Goal: Task Accomplishment & Management: Complete application form

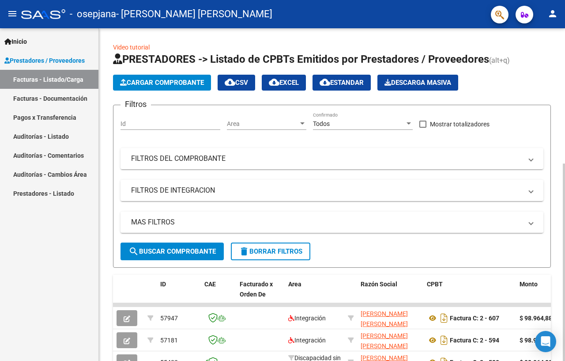
click at [149, 82] on span "Cargar Comprobante" at bounding box center [162, 83] width 84 height 8
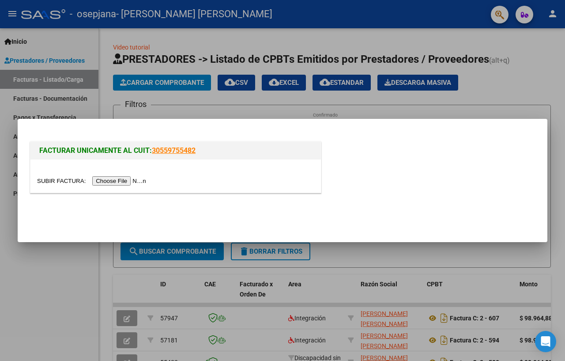
click at [121, 179] on input "file" at bounding box center [93, 180] width 112 height 9
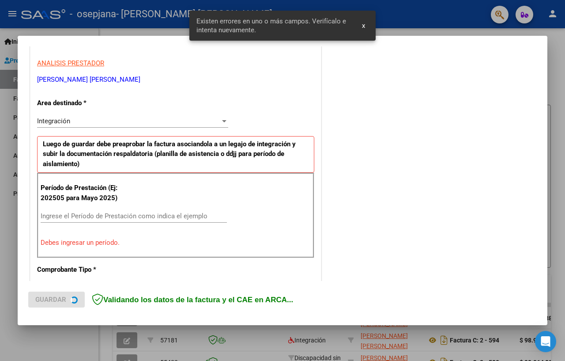
scroll to position [184, 0]
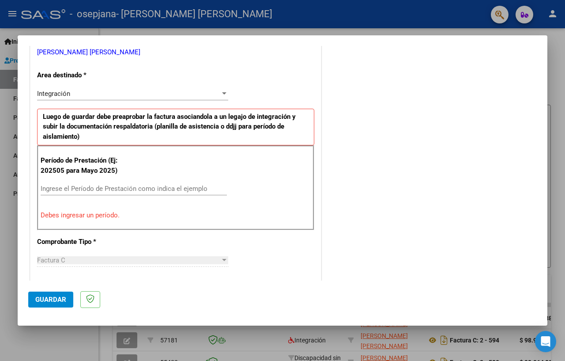
click at [65, 187] on input "Ingrese el Período de Prestación como indica el ejemplo" at bounding box center [134, 189] width 186 height 8
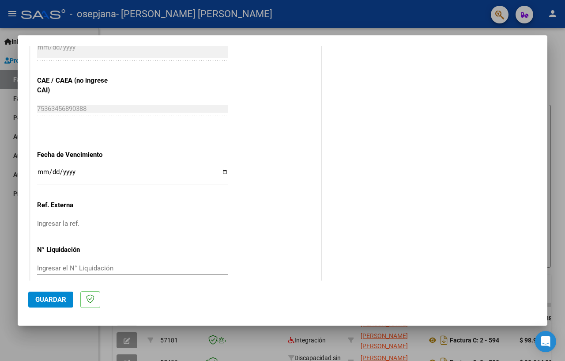
scroll to position [552, 0]
type input "202508"
click at [222, 168] on input "Ingresar la fecha" at bounding box center [132, 175] width 191 height 14
type input "[DATE]"
click at [64, 298] on span "Guardar" at bounding box center [50, 300] width 31 height 8
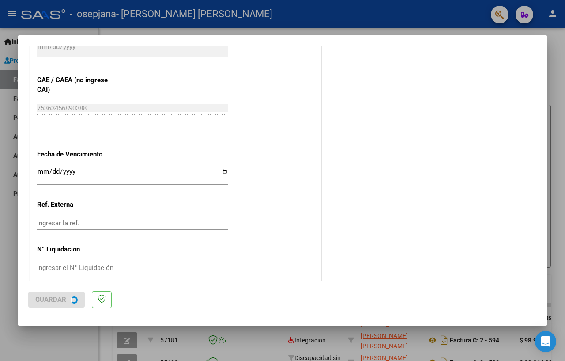
scroll to position [0, 0]
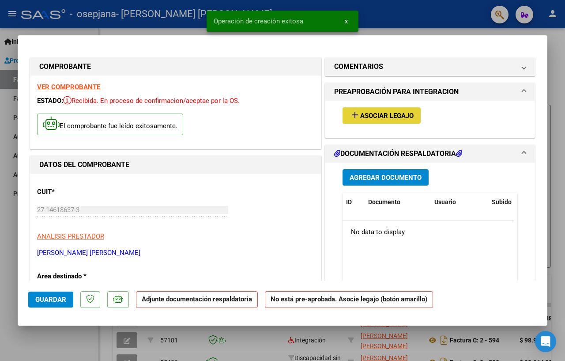
click at [380, 114] on span "Asociar Legajo" at bounding box center [387, 116] width 53 height 8
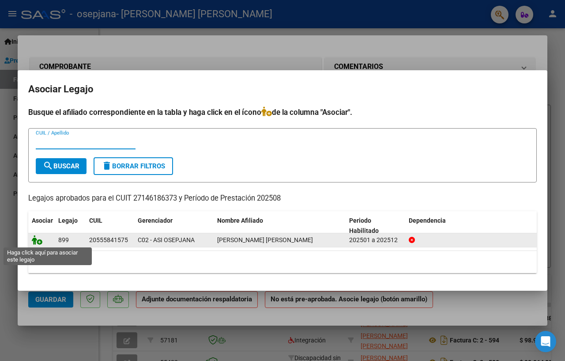
click at [34, 239] on icon at bounding box center [37, 240] width 11 height 10
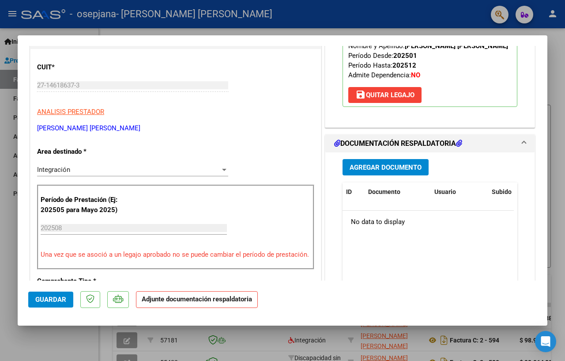
scroll to position [133, 0]
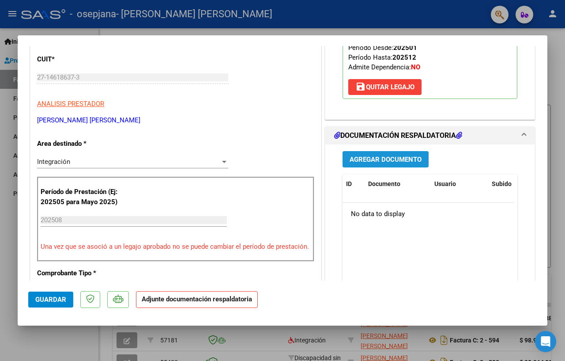
click at [395, 163] on span "Agregar Documento" at bounding box center [386, 160] width 72 height 8
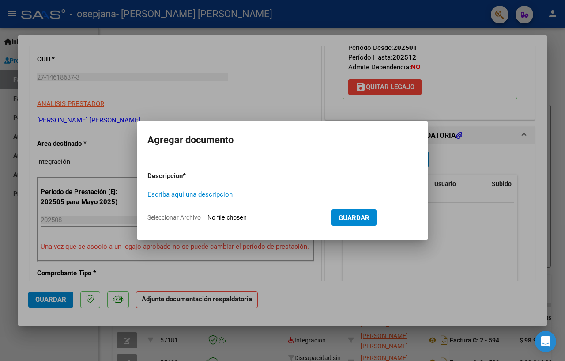
click at [260, 194] on input "Escriba aquí una descripcion" at bounding box center [241, 194] width 186 height 8
type input "FACTURA"
click at [283, 217] on input "Seleccionar Archivo" at bounding box center [266, 218] width 117 height 8
type input "C:\fakepath\fc 625_010925_0825_lorenzo 9896488.pdf"
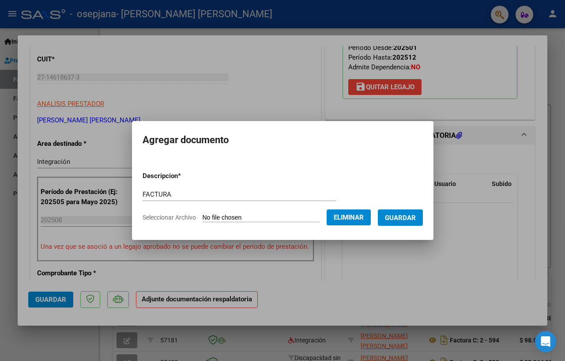
click at [194, 194] on input "FACTURA" at bounding box center [240, 194] width 194 height 8
type input "FACTURA 625"
click at [389, 216] on span "Guardar" at bounding box center [400, 218] width 31 height 8
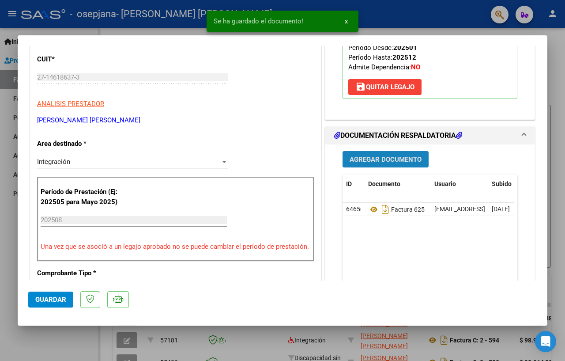
click at [387, 163] on span "Agregar Documento" at bounding box center [386, 160] width 72 height 8
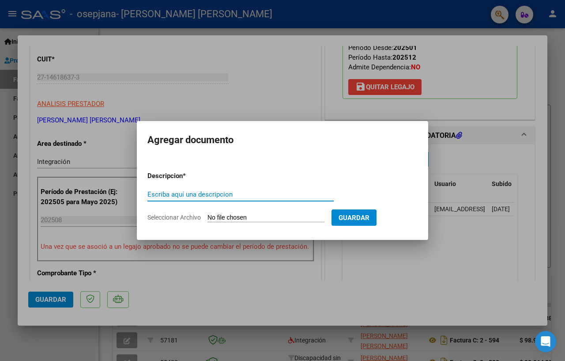
click at [183, 191] on input "Escriba aquí una descripcion" at bounding box center [241, 194] width 186 height 8
type input "planilla asistencia"
click at [219, 216] on input "Seleccionar Archivo" at bounding box center [266, 218] width 117 height 8
type input "C:\fakepath\PLANIL ASIST 0825 [PERSON_NAME].pdf"
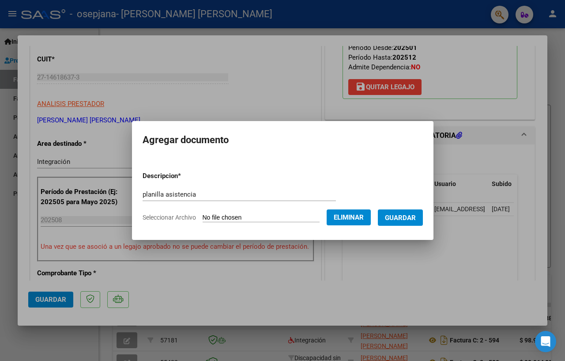
click at [400, 217] on span "Guardar" at bounding box center [400, 218] width 31 height 8
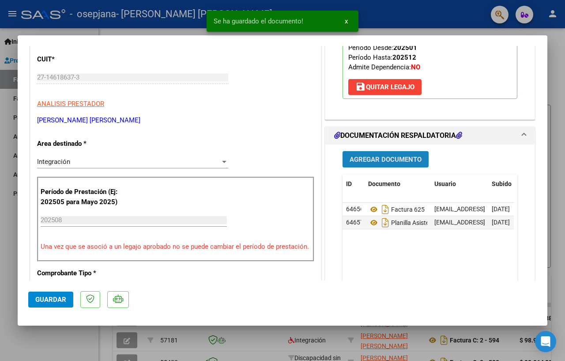
click at [379, 163] on span "Agregar Documento" at bounding box center [386, 160] width 72 height 8
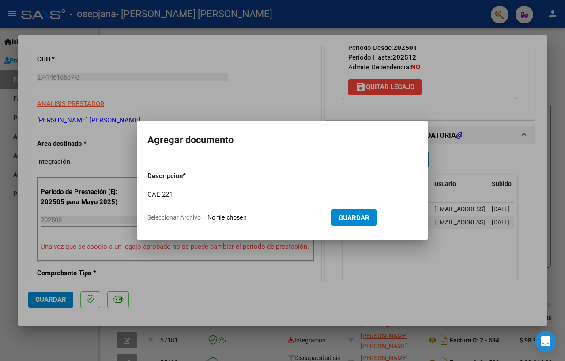
drag, startPoint x: 163, startPoint y: 195, endPoint x: 178, endPoint y: 188, distance: 16.4
click at [163, 194] on input "CAE 221" at bounding box center [241, 194] width 186 height 8
type input "CAE 625"
click at [232, 216] on input "Seleccionar Archivo" at bounding box center [266, 218] width 117 height 8
type input "C:\fakepath\cae fc 625.pdf"
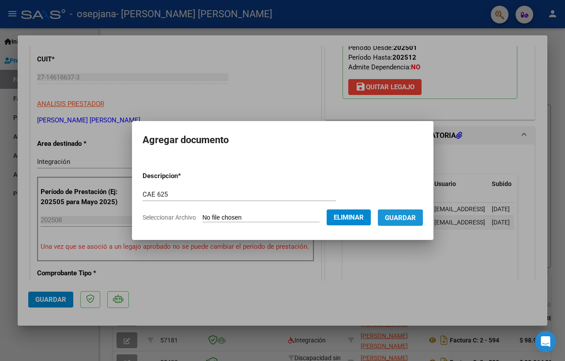
click at [385, 217] on button "Guardar" at bounding box center [400, 217] width 45 height 16
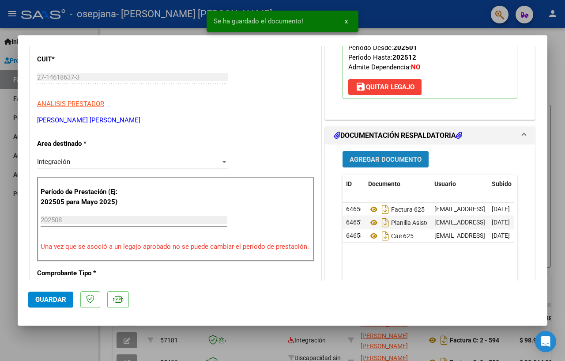
click at [383, 163] on span "Agregar Documento" at bounding box center [386, 160] width 72 height 8
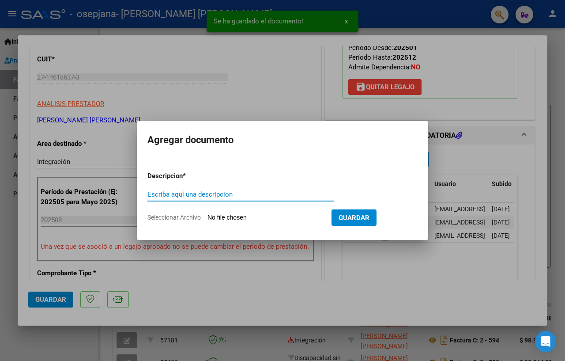
click at [193, 195] on input "Escriba aquí una descripcion" at bounding box center [241, 194] width 186 height 8
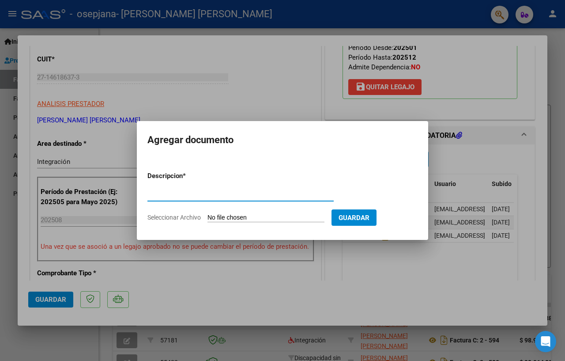
type input "[PERSON_NAME]"
click at [255, 218] on input "Seleccionar Archivo" at bounding box center [266, 218] width 117 height 8
type input "C:\fakepath\constcia monot 080925.pdf"
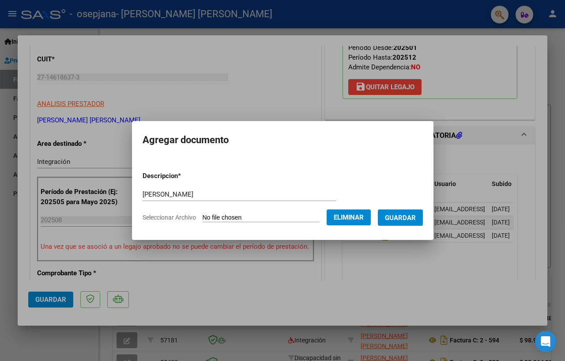
click at [415, 220] on span "Guardar" at bounding box center [400, 218] width 31 height 8
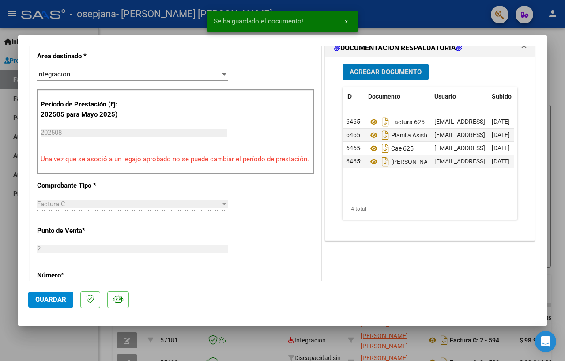
scroll to position [398, 0]
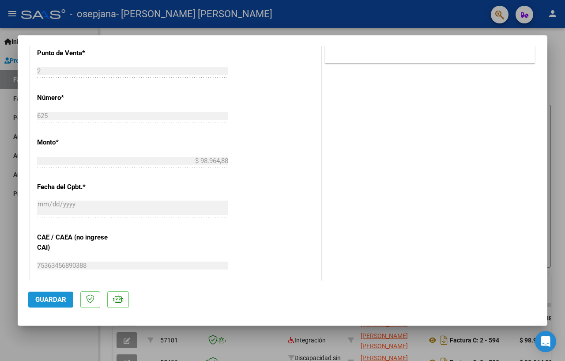
click at [45, 298] on span "Guardar" at bounding box center [50, 300] width 31 height 8
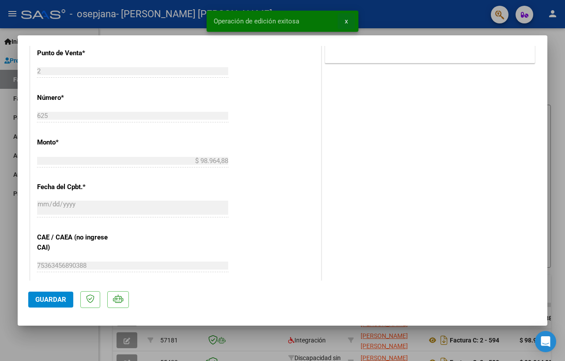
click at [348, 22] on span "x" at bounding box center [346, 21] width 3 height 8
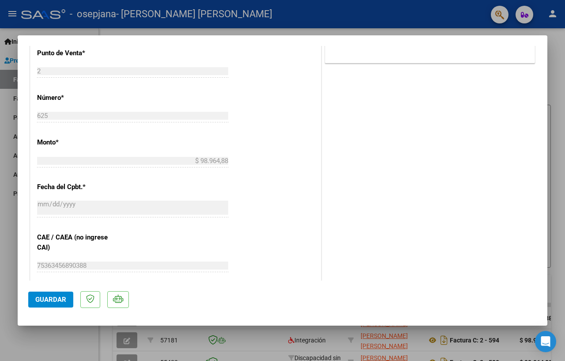
click at [556, 83] on div at bounding box center [282, 180] width 565 height 361
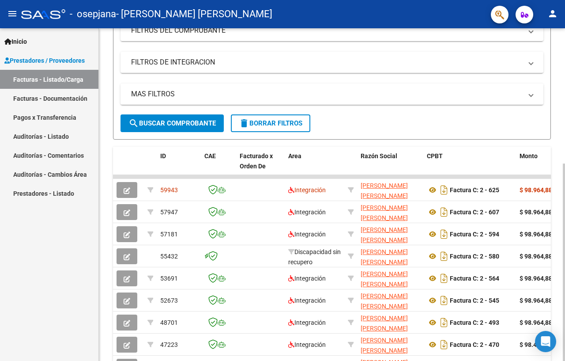
scroll to position [133, 0]
